Goal: Transaction & Acquisition: Purchase product/service

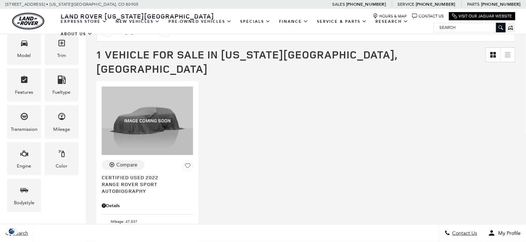
scroll to position [143, 0]
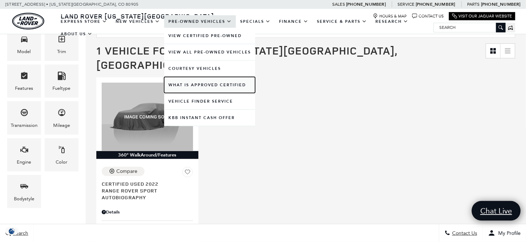
click at [205, 82] on link "What Is Approved Certified" at bounding box center [209, 85] width 91 height 16
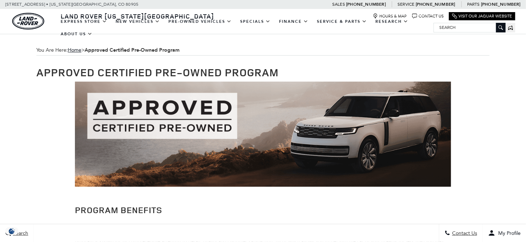
scroll to position [71, 0]
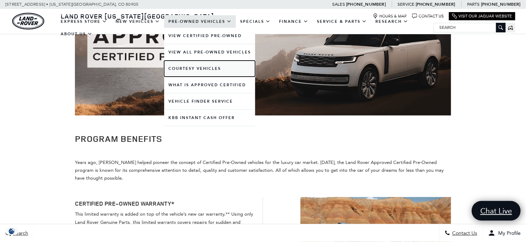
click at [196, 66] on link "Courtesy Vehicles" at bounding box center [209, 69] width 91 height 16
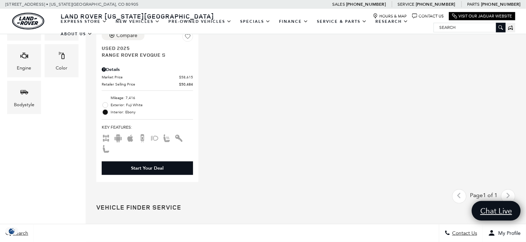
scroll to position [178, 0]
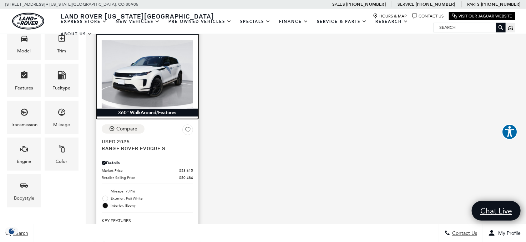
click at [155, 67] on img at bounding box center [147, 74] width 91 height 68
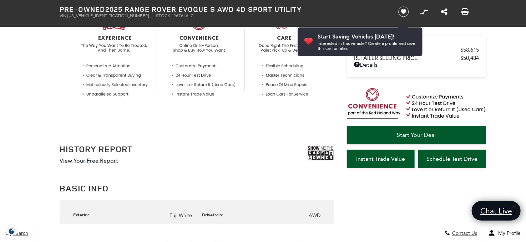
scroll to position [321, 0]
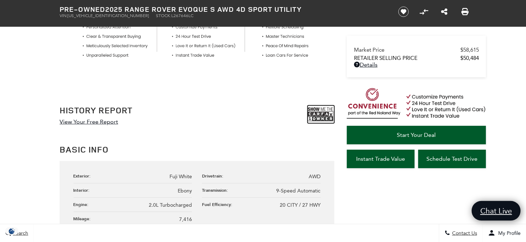
click at [316, 115] on img at bounding box center [320, 115] width 27 height 18
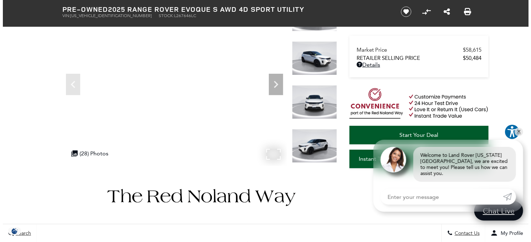
scroll to position [71, 0]
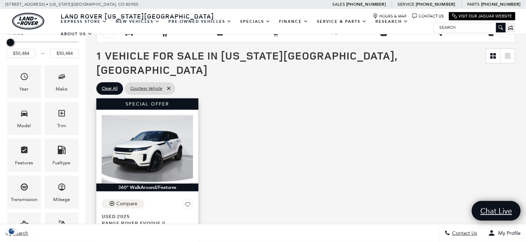
scroll to position [36, 0]
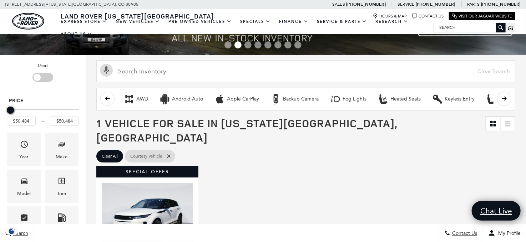
click at [171, 153] on icon at bounding box center [169, 156] width 6 height 6
type input "$11,280"
type input "$161,034"
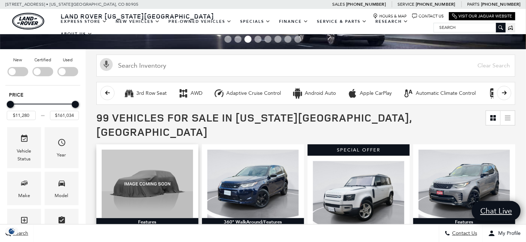
scroll to position [0, 0]
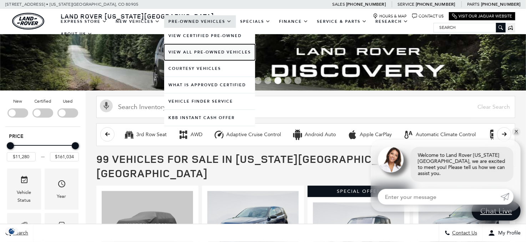
click at [189, 51] on link "View All Pre-Owned Vehicles" at bounding box center [209, 52] width 91 height 16
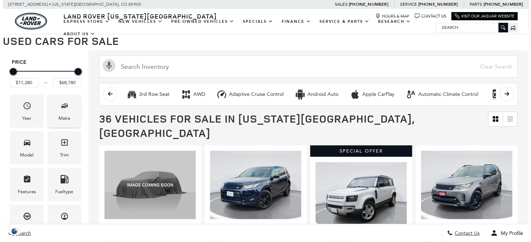
scroll to position [71, 0]
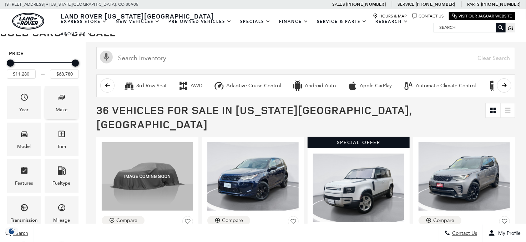
click at [63, 103] on span "Make" at bounding box center [61, 98] width 9 height 15
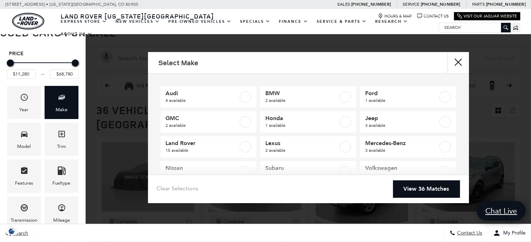
scroll to position [71, 0]
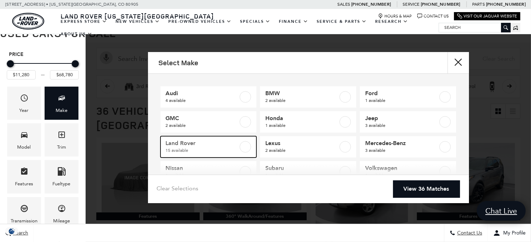
click at [247, 146] on label at bounding box center [245, 146] width 11 height 11
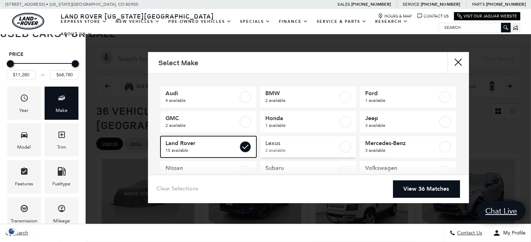
type input "$17,764"
checkbox input "true"
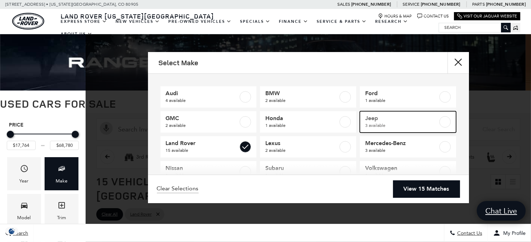
click at [440, 122] on label at bounding box center [444, 121] width 11 height 11
type input "$14,453"
checkbox input "true"
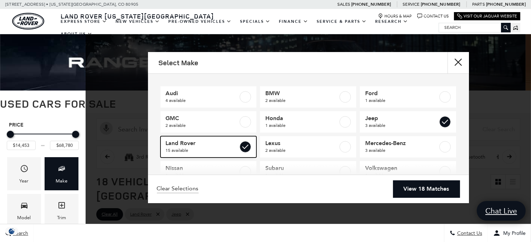
click at [241, 148] on label at bounding box center [245, 146] width 11 height 11
type input "$37,523"
checkbox input "false"
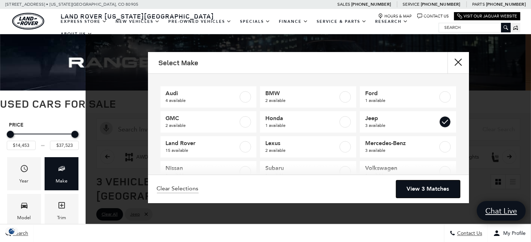
click at [413, 184] on link "View 3 Matches" at bounding box center [428, 188] width 64 height 17
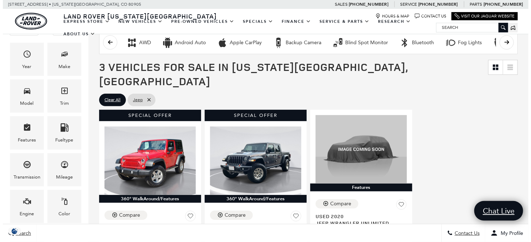
scroll to position [107, 0]
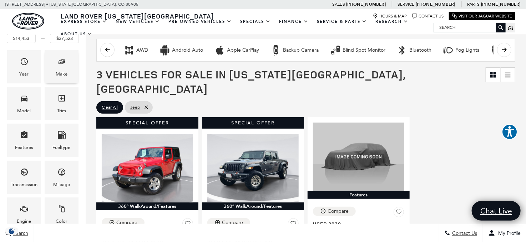
click at [62, 78] on div "Make" at bounding box center [62, 66] width 34 height 33
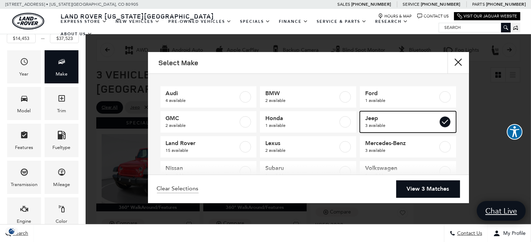
click at [440, 121] on label at bounding box center [444, 121] width 11 height 11
type input "$11,280"
type input "$68,780"
checkbox input "false"
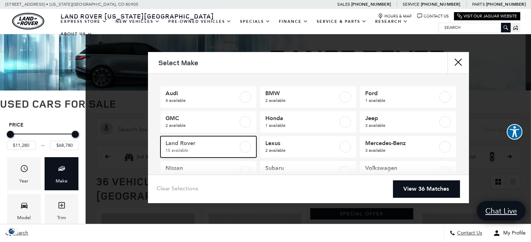
click at [245, 142] on label at bounding box center [245, 146] width 11 height 11
type input "$17,764"
checkbox input "true"
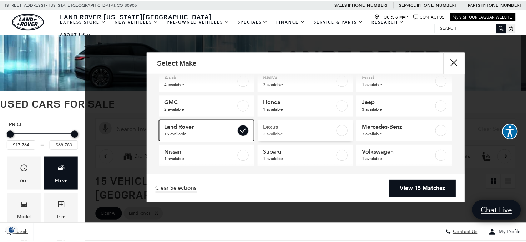
scroll to position [20, 0]
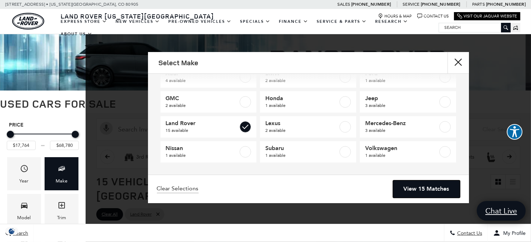
click at [422, 185] on link "View 15 Matches" at bounding box center [426, 188] width 67 height 17
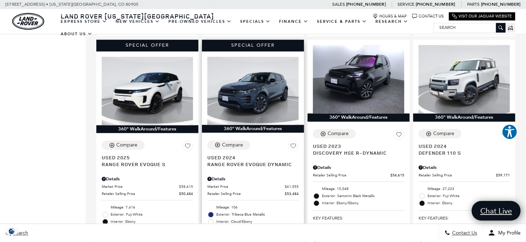
scroll to position [642, 0]
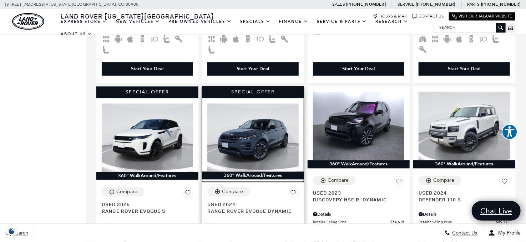
click at [264, 131] on img at bounding box center [252, 137] width 91 height 68
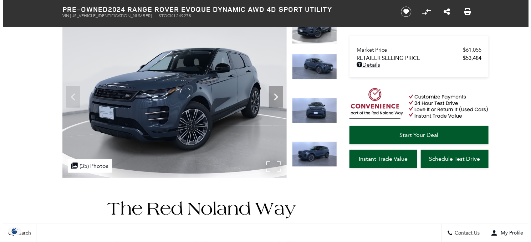
scroll to position [71, 0]
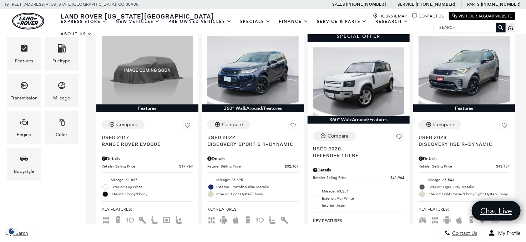
scroll to position [178, 0]
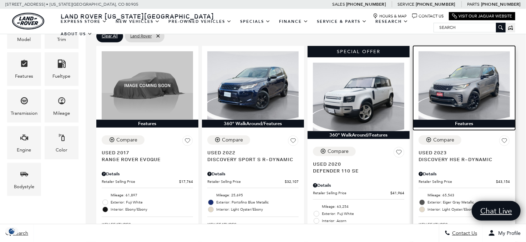
click at [467, 83] on img at bounding box center [463, 85] width 91 height 68
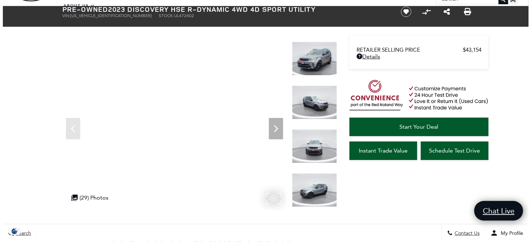
scroll to position [36, 0]
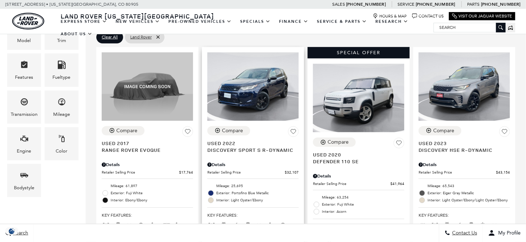
scroll to position [178, 0]
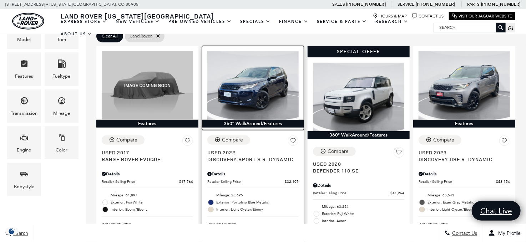
click at [259, 85] on img at bounding box center [252, 85] width 91 height 68
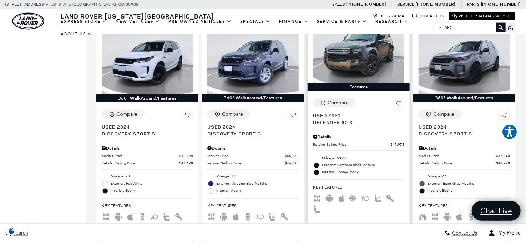
scroll to position [428, 0]
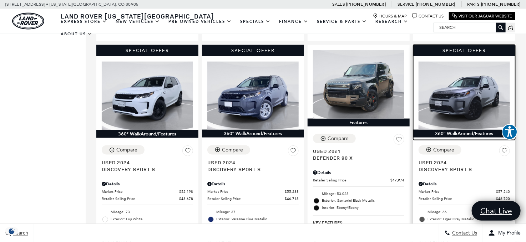
click at [479, 80] on img at bounding box center [463, 96] width 91 height 68
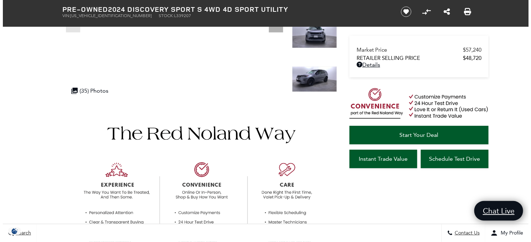
scroll to position [71, 0]
